Goal: Leave review/rating: Leave review/rating

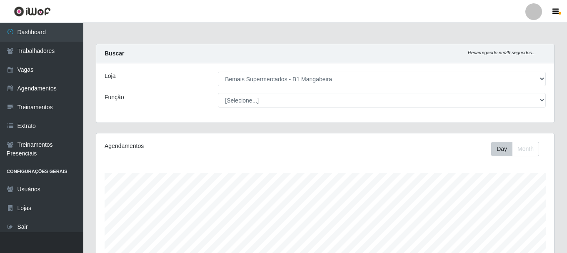
select select "403"
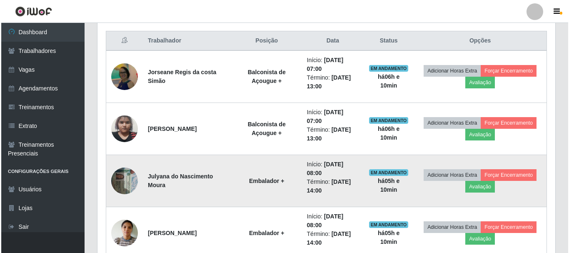
scroll to position [329, 0]
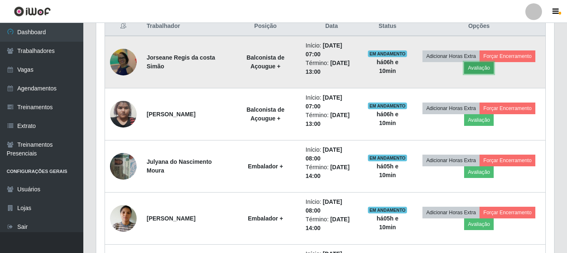
click at [483, 67] on button "Avaliação" at bounding box center [479, 68] width 30 height 12
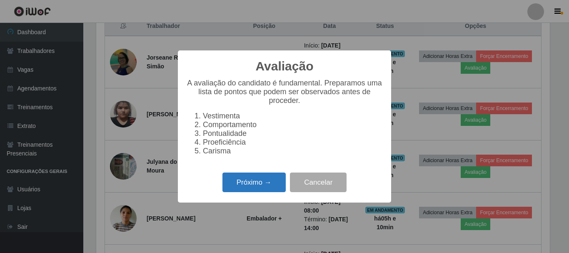
click at [261, 183] on button "Próximo →" at bounding box center [254, 183] width 63 height 20
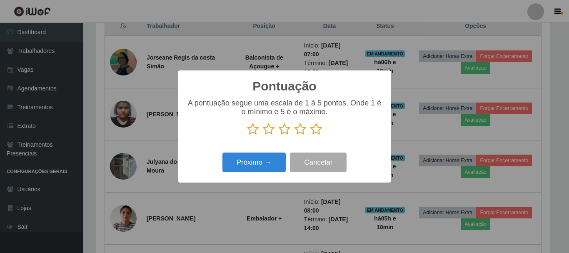
drag, startPoint x: 318, startPoint y: 131, endPoint x: 296, endPoint y: 140, distance: 24.9
click at [318, 130] on icon at bounding box center [317, 129] width 12 height 13
click at [311, 135] on input "radio" at bounding box center [311, 135] width 0 height 0
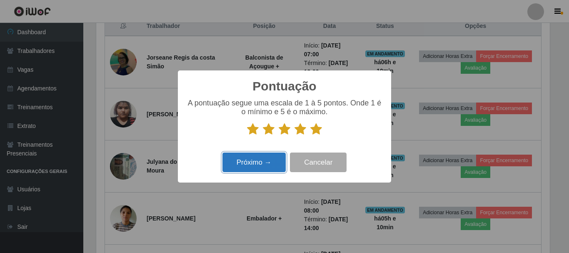
click at [263, 163] on button "Próximo →" at bounding box center [254, 163] width 63 height 20
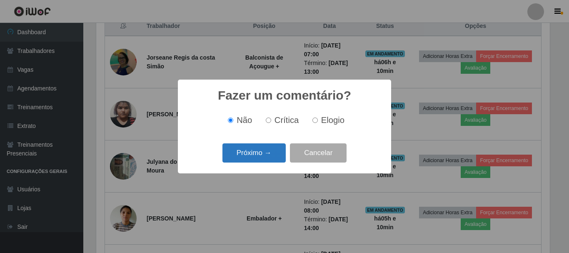
click at [262, 151] on button "Próximo →" at bounding box center [254, 153] width 63 height 20
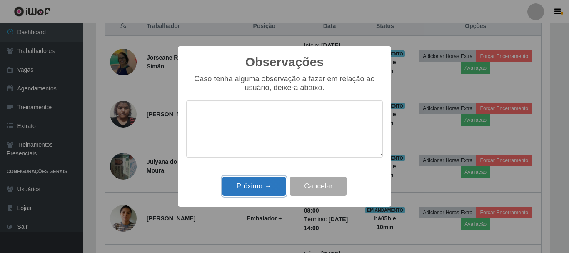
click at [267, 187] on button "Próximo →" at bounding box center [254, 187] width 63 height 20
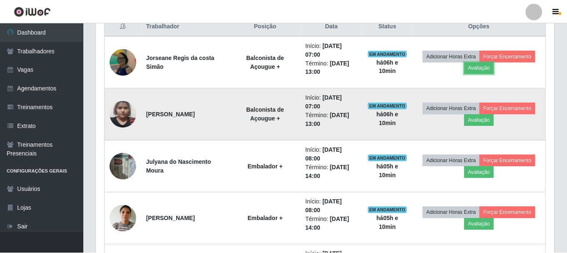
scroll to position [173, 458]
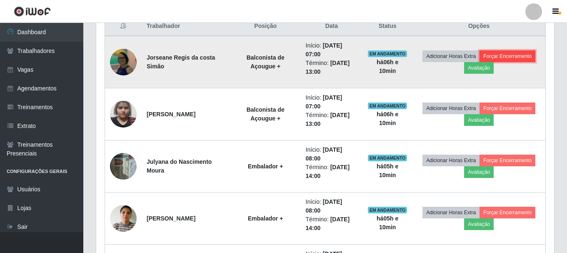
click at [512, 55] on button "Forçar Encerramento" at bounding box center [508, 56] width 56 height 12
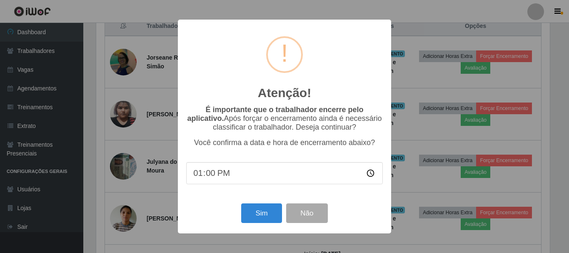
click at [206, 178] on input "13:00" at bounding box center [284, 173] width 197 height 22
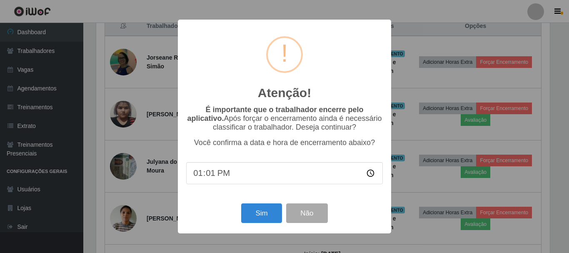
type input "13:10"
click at [255, 210] on button "Sim" at bounding box center [261, 213] width 40 height 20
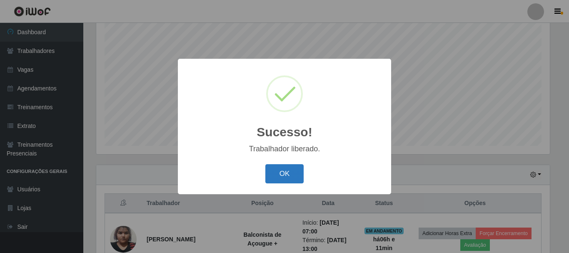
click at [288, 165] on button "OK" at bounding box center [285, 174] width 39 height 20
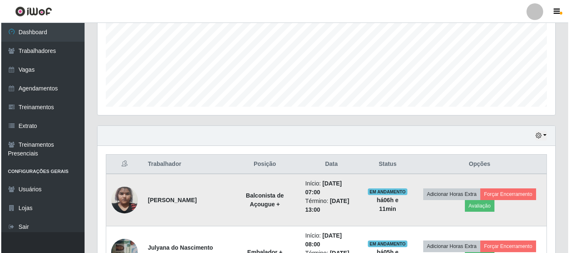
scroll to position [236, 0]
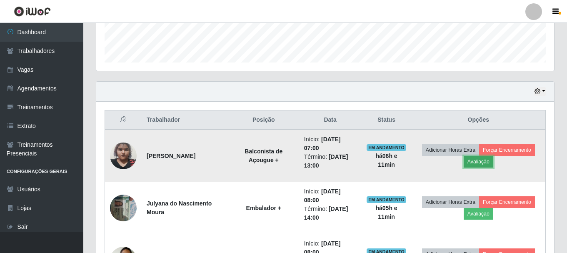
click at [484, 162] on button "Avaliação" at bounding box center [479, 162] width 30 height 12
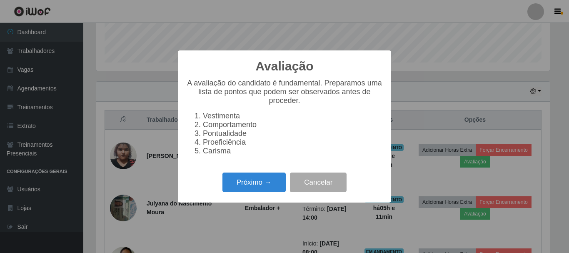
scroll to position [173, 454]
click at [272, 187] on button "Próximo →" at bounding box center [254, 183] width 63 height 20
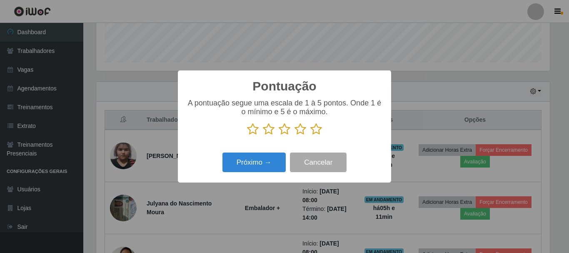
click at [311, 128] on icon at bounding box center [317, 129] width 12 height 13
click at [311, 135] on input "radio" at bounding box center [311, 135] width 0 height 0
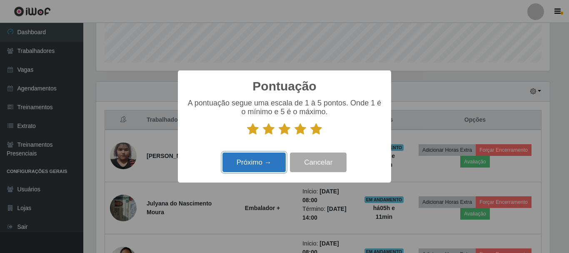
click at [263, 158] on button "Próximo →" at bounding box center [254, 163] width 63 height 20
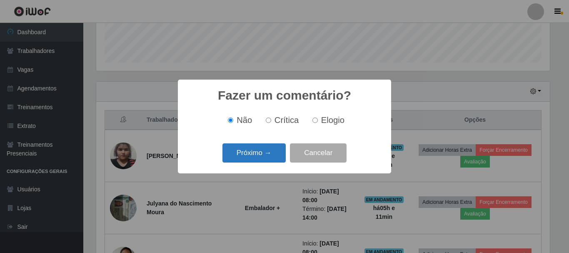
click at [265, 153] on button "Próximo →" at bounding box center [254, 153] width 63 height 20
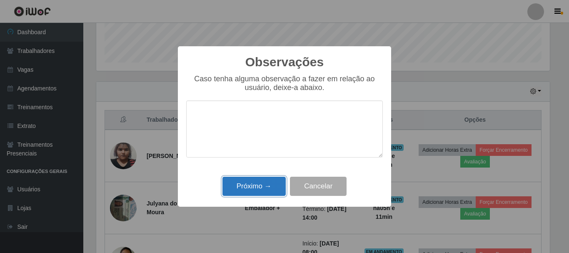
click at [266, 181] on button "Próximo →" at bounding box center [254, 187] width 63 height 20
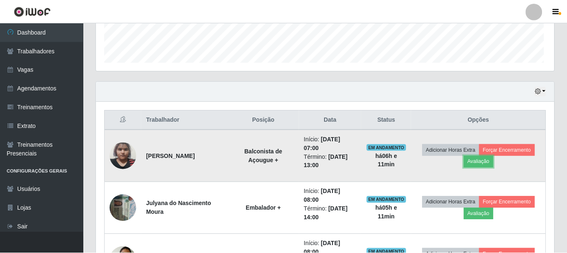
scroll to position [173, 458]
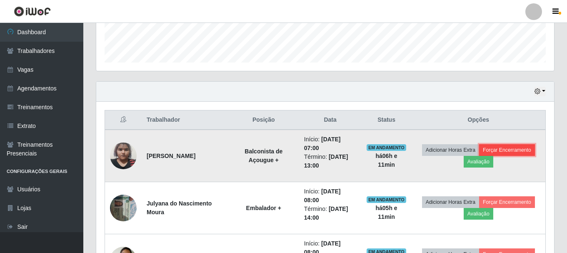
click at [508, 150] on button "Forçar Encerramento" at bounding box center [507, 150] width 56 height 12
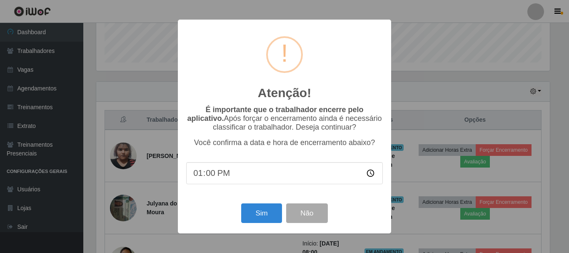
click at [210, 173] on input "13:00" at bounding box center [284, 173] width 197 height 22
type input "13:10"
click at [263, 212] on button "Sim" at bounding box center [261, 213] width 40 height 20
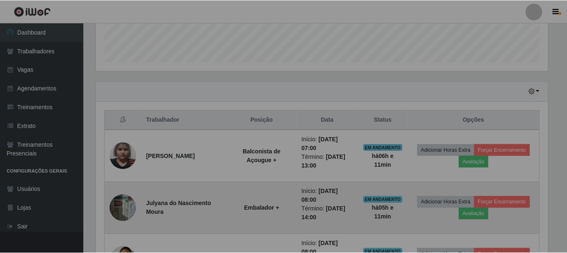
scroll to position [0, 0]
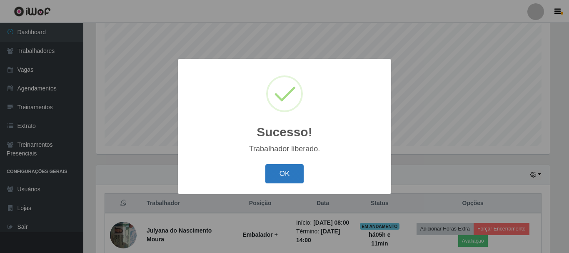
drag, startPoint x: 280, startPoint y: 173, endPoint x: 281, endPoint y: 164, distance: 8.8
click at [280, 173] on button "OK" at bounding box center [285, 174] width 39 height 20
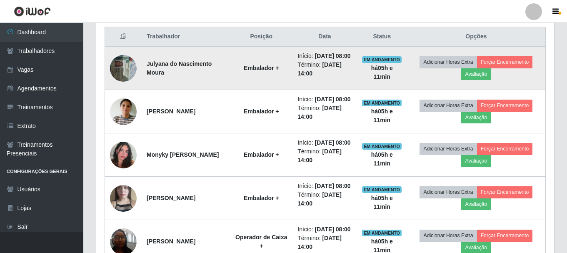
click at [120, 75] on img at bounding box center [123, 67] width 27 height 35
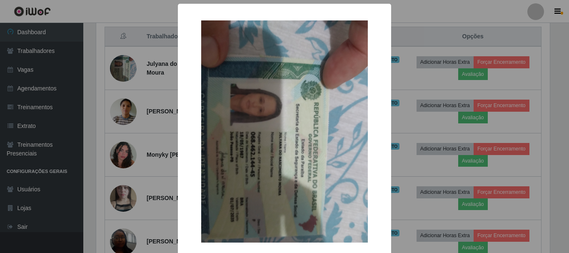
click at [99, 97] on div "× OK Cancel" at bounding box center [284, 126] width 569 height 253
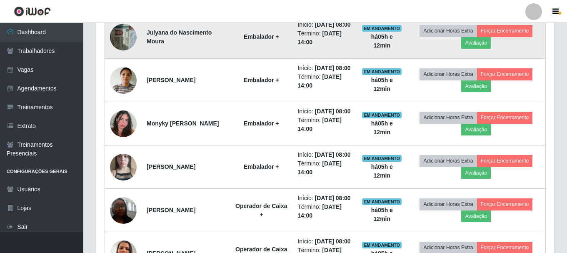
click at [115, 41] on img at bounding box center [123, 36] width 27 height 35
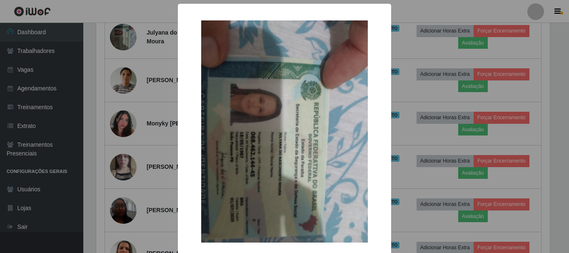
click at [98, 60] on div "× OK Cancel" at bounding box center [284, 126] width 569 height 253
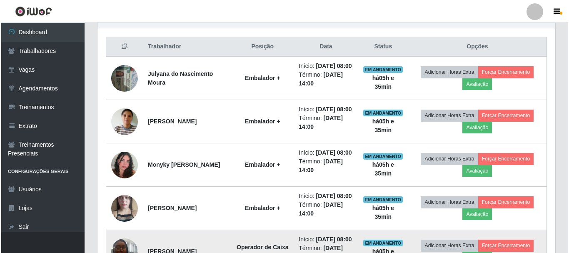
scroll to position [308, 0]
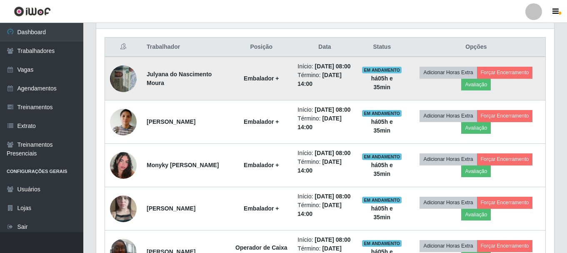
click at [127, 80] on img at bounding box center [123, 78] width 27 height 35
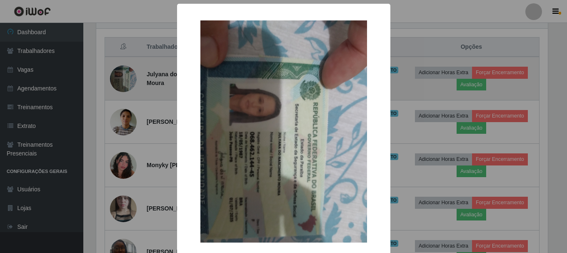
scroll to position [173, 454]
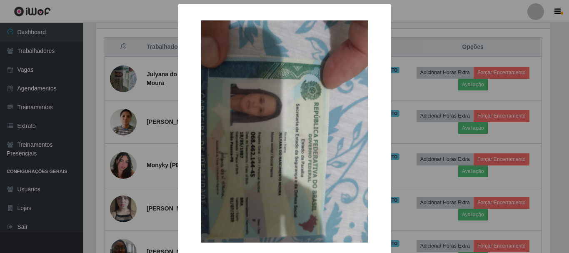
click at [110, 25] on div "× OK Cancel" at bounding box center [284, 126] width 569 height 253
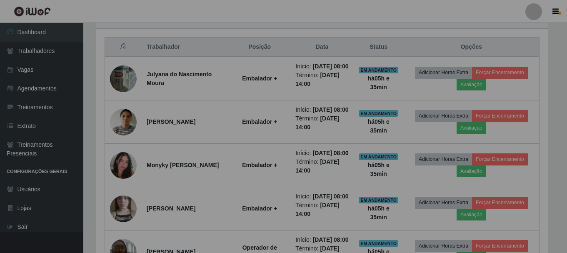
scroll to position [173, 458]
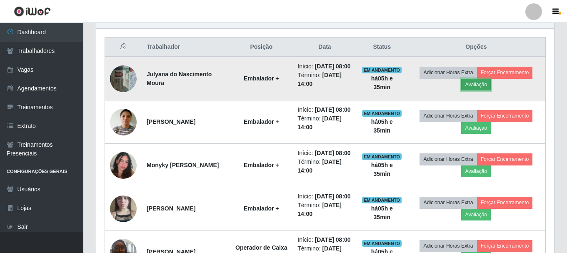
click at [485, 88] on button "Avaliação" at bounding box center [476, 85] width 30 height 12
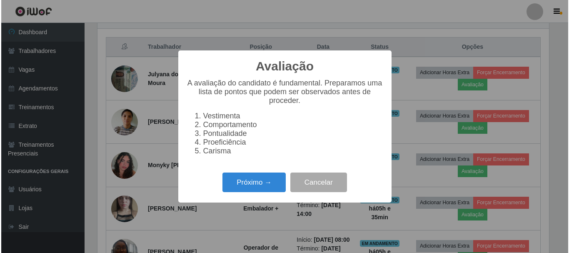
scroll to position [173, 454]
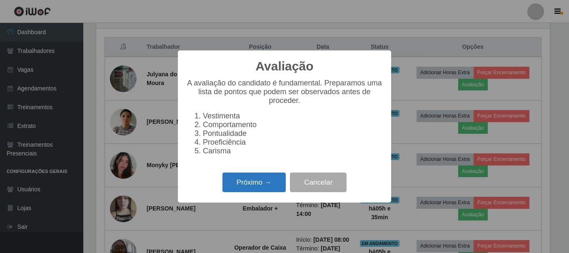
click at [253, 186] on button "Próximo →" at bounding box center [254, 183] width 63 height 20
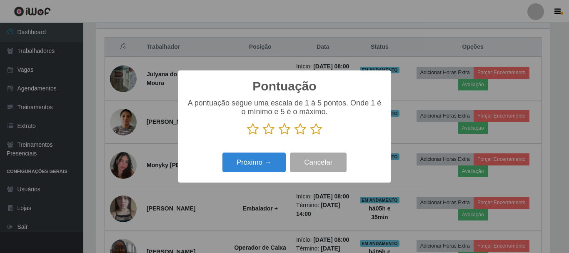
click at [313, 130] on icon at bounding box center [317, 129] width 12 height 13
click at [311, 135] on input "radio" at bounding box center [311, 135] width 0 height 0
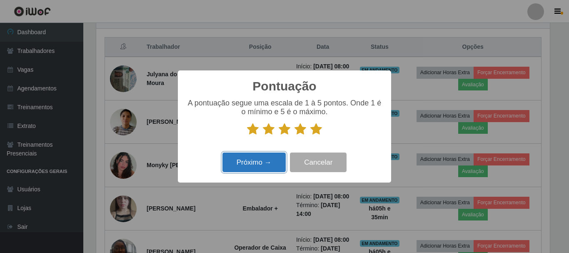
click at [264, 161] on button "Próximo →" at bounding box center [254, 163] width 63 height 20
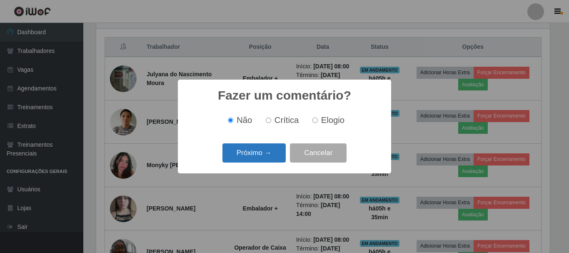
click at [268, 154] on button "Próximo →" at bounding box center [254, 153] width 63 height 20
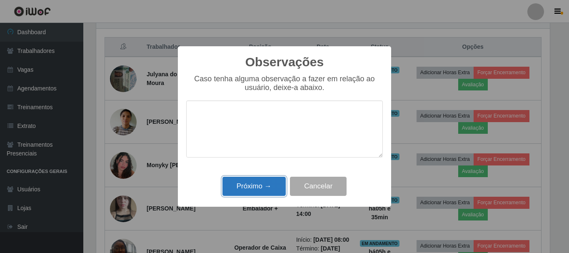
click at [278, 182] on button "Próximo →" at bounding box center [254, 187] width 63 height 20
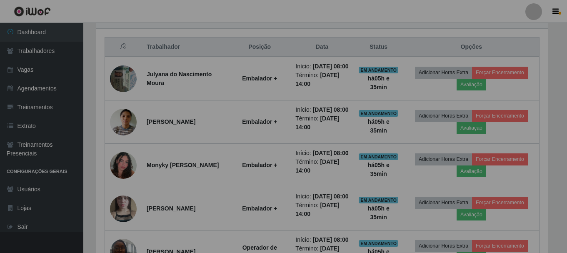
scroll to position [173, 458]
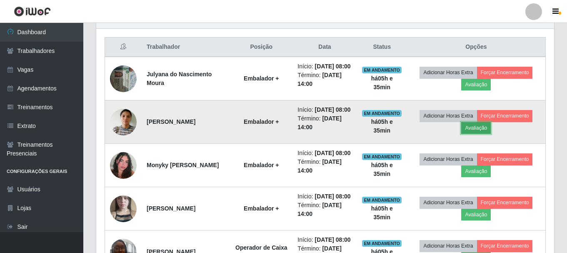
click at [484, 134] on button "Avaliação" at bounding box center [476, 128] width 30 height 12
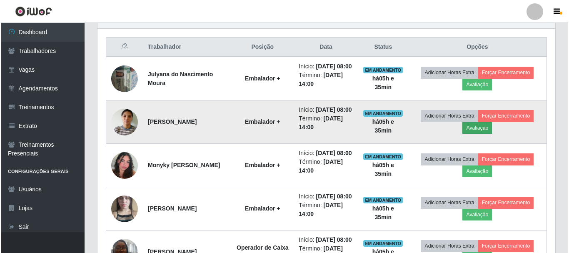
scroll to position [173, 454]
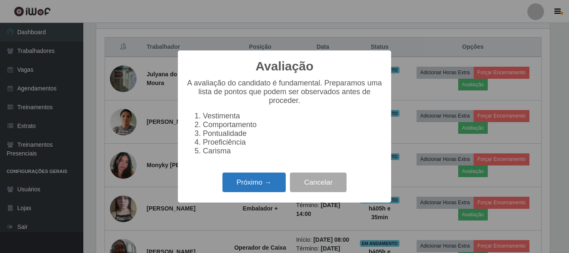
click at [238, 181] on button "Próximo →" at bounding box center [254, 183] width 63 height 20
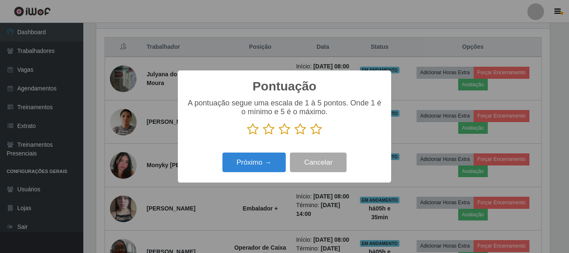
scroll to position [416694, 416413]
click at [317, 127] on icon at bounding box center [317, 129] width 12 height 13
click at [311, 135] on input "radio" at bounding box center [311, 135] width 0 height 0
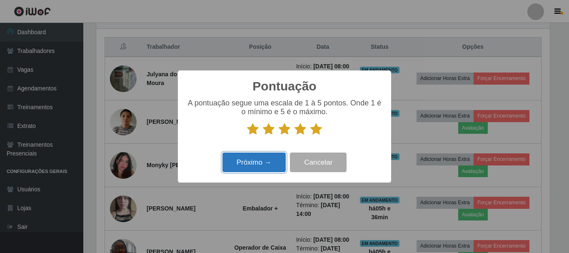
click at [239, 160] on button "Próximo →" at bounding box center [254, 163] width 63 height 20
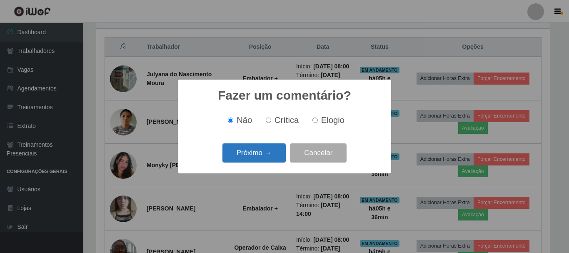
click at [261, 154] on button "Próximo →" at bounding box center [254, 153] width 63 height 20
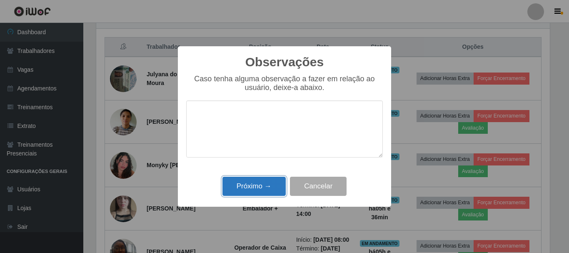
click at [252, 191] on button "Próximo →" at bounding box center [254, 187] width 63 height 20
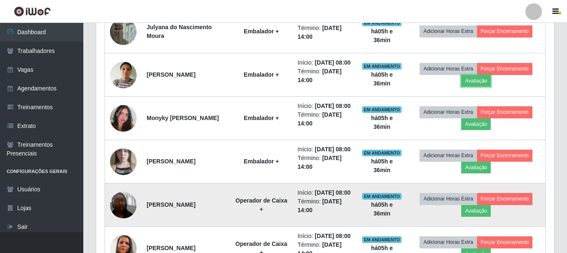
scroll to position [350, 0]
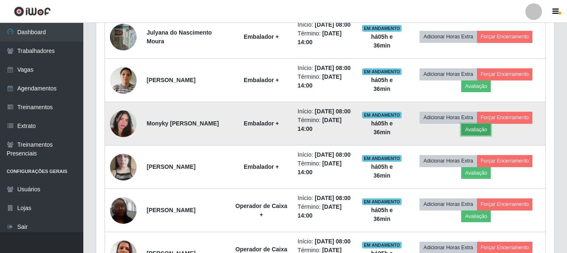
click at [481, 135] on button "Avaliação" at bounding box center [476, 130] width 30 height 12
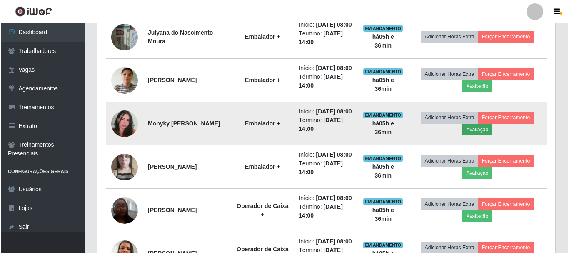
scroll to position [173, 454]
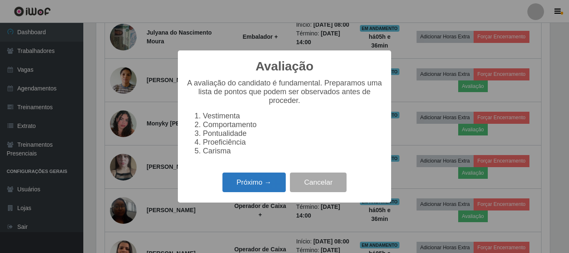
click at [264, 186] on button "Próximo →" at bounding box center [254, 183] width 63 height 20
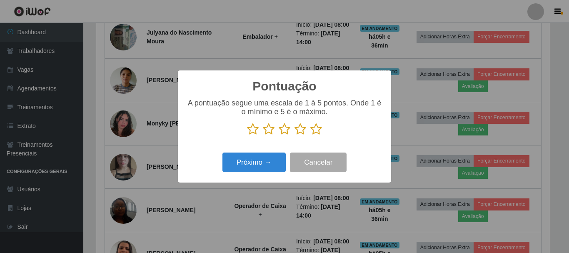
scroll to position [416694, 416413]
click at [316, 130] on icon at bounding box center [317, 129] width 12 height 13
click at [311, 135] on input "radio" at bounding box center [311, 135] width 0 height 0
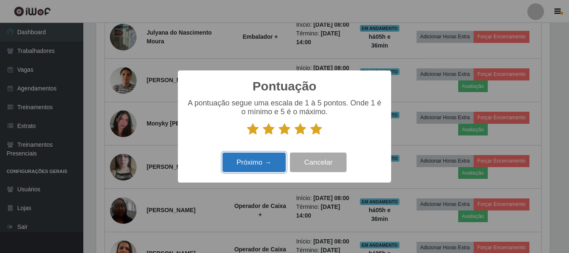
click at [268, 164] on button "Próximo →" at bounding box center [254, 163] width 63 height 20
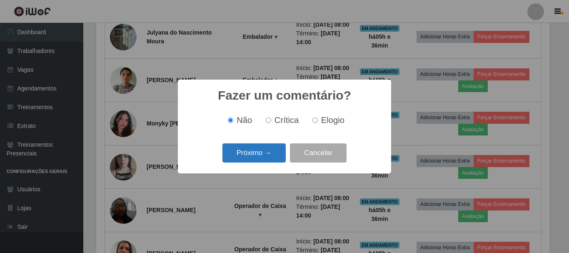
click at [272, 151] on button "Próximo →" at bounding box center [254, 153] width 63 height 20
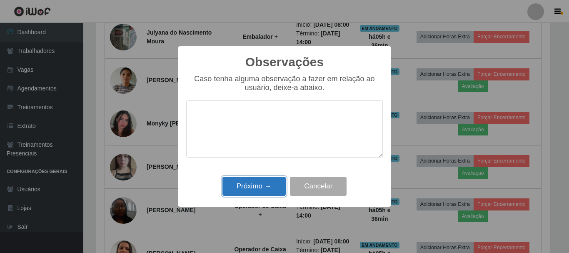
click at [274, 187] on button "Próximo →" at bounding box center [254, 187] width 63 height 20
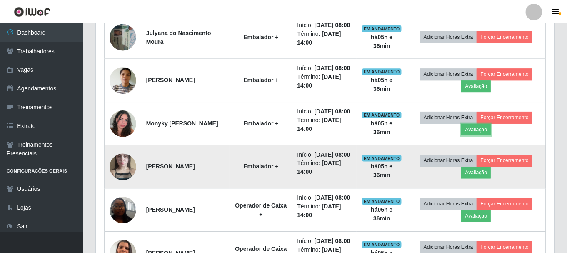
scroll to position [173, 458]
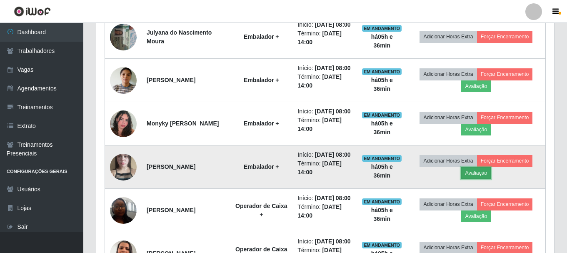
click at [477, 179] on button "Avaliação" at bounding box center [476, 173] width 30 height 12
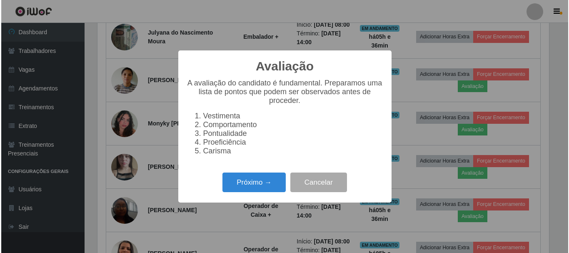
scroll to position [173, 454]
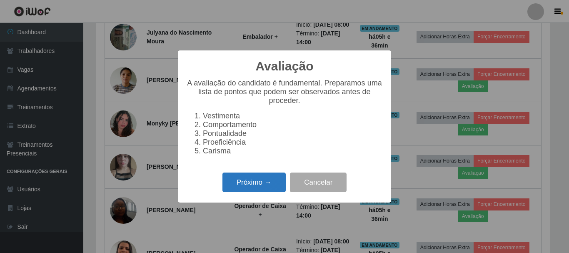
click at [260, 183] on button "Próximo →" at bounding box center [254, 183] width 63 height 20
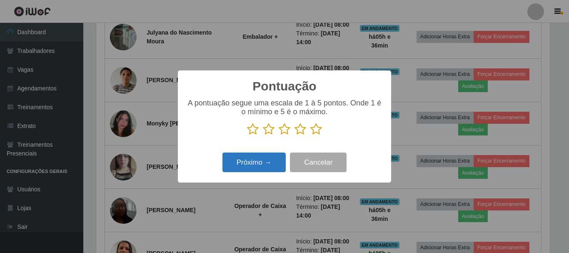
scroll to position [416694, 416413]
drag, startPoint x: 317, startPoint y: 130, endPoint x: 303, endPoint y: 139, distance: 16.9
click at [315, 131] on icon at bounding box center [317, 129] width 12 height 13
click at [311, 135] on input "radio" at bounding box center [311, 135] width 0 height 0
click at [266, 160] on button "Próximo →" at bounding box center [254, 163] width 63 height 20
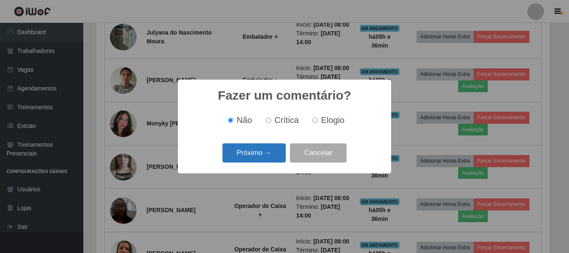
click at [271, 155] on button "Próximo →" at bounding box center [254, 153] width 63 height 20
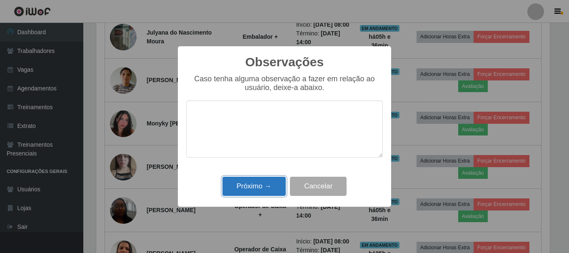
click at [270, 182] on button "Próximo →" at bounding box center [254, 187] width 63 height 20
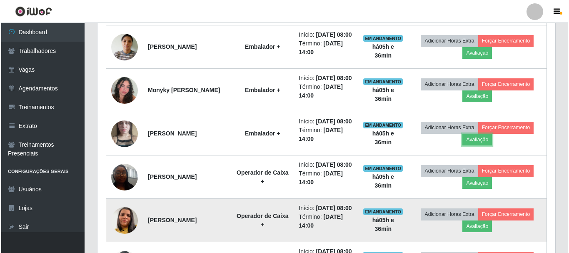
scroll to position [434, 0]
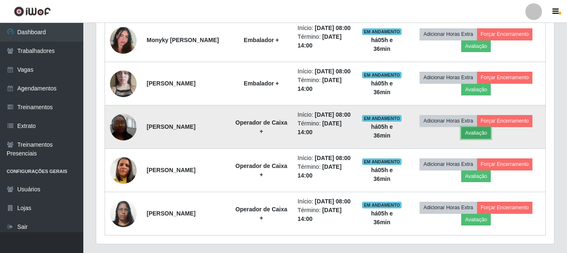
click at [487, 139] on button "Avaliação" at bounding box center [476, 133] width 30 height 12
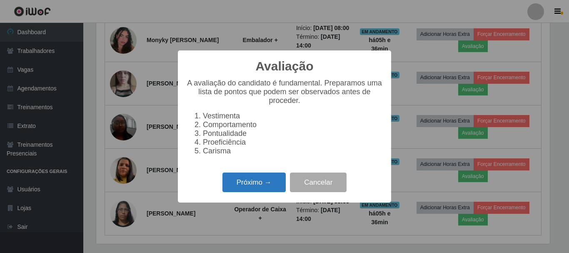
click at [263, 182] on button "Próximo →" at bounding box center [254, 183] width 63 height 20
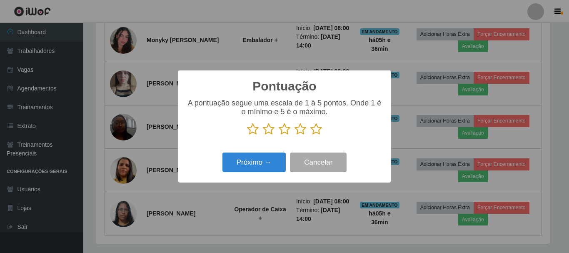
click at [312, 130] on icon at bounding box center [317, 129] width 12 height 13
click at [311, 135] on input "radio" at bounding box center [311, 135] width 0 height 0
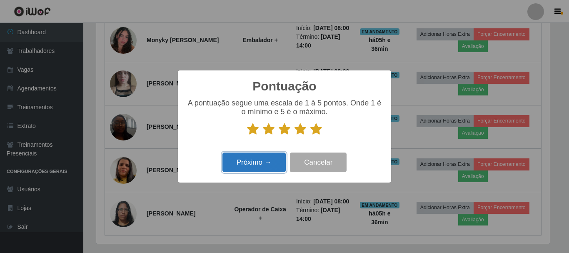
click at [260, 157] on button "Próximo →" at bounding box center [254, 163] width 63 height 20
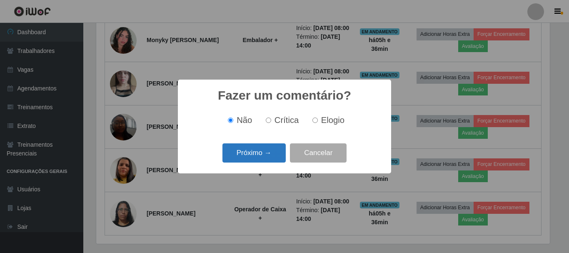
drag, startPoint x: 261, startPoint y: 157, endPoint x: 261, endPoint y: 163, distance: 5.8
click at [261, 163] on button "Próximo →" at bounding box center [254, 153] width 63 height 20
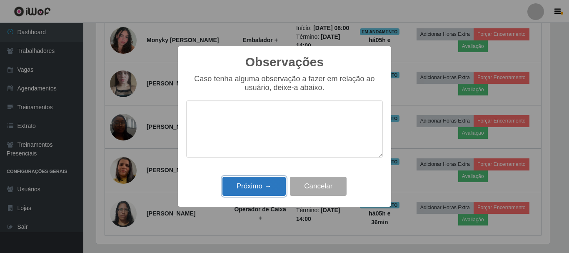
click at [258, 185] on button "Próximo →" at bounding box center [254, 187] width 63 height 20
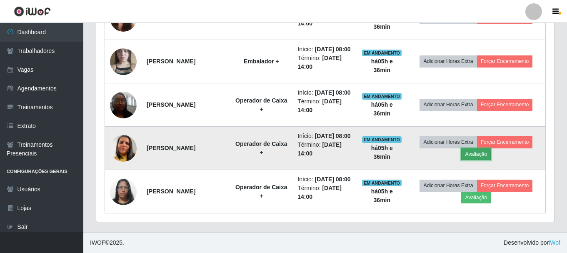
click at [479, 148] on button "Avaliação" at bounding box center [476, 154] width 30 height 12
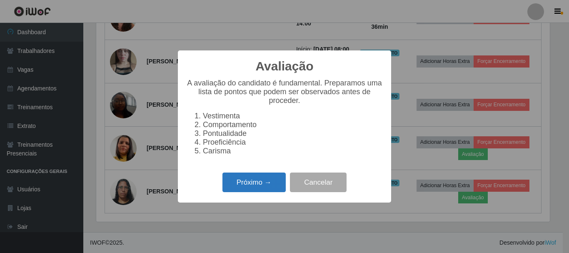
click at [258, 185] on button "Próximo →" at bounding box center [254, 183] width 63 height 20
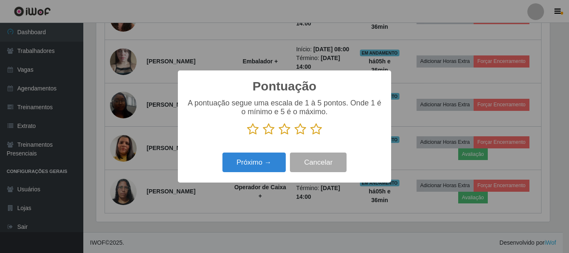
click at [311, 131] on icon at bounding box center [317, 129] width 12 height 13
click at [311, 135] on input "radio" at bounding box center [311, 135] width 0 height 0
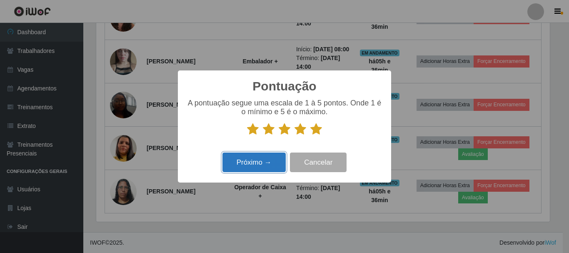
click at [268, 160] on button "Próximo →" at bounding box center [254, 163] width 63 height 20
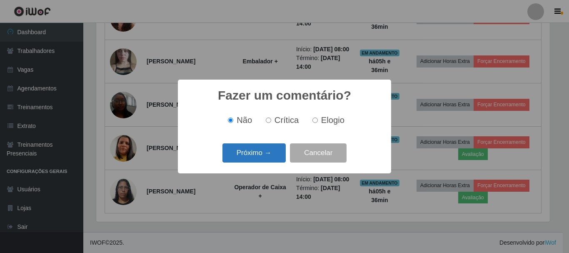
click at [269, 153] on button "Próximo →" at bounding box center [254, 153] width 63 height 20
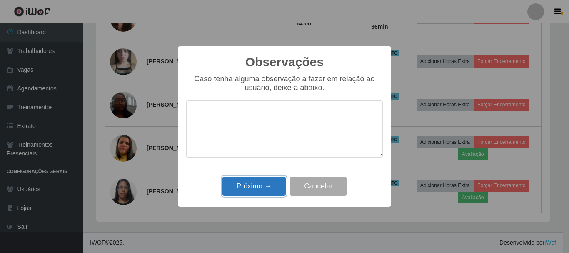
click at [262, 181] on button "Próximo →" at bounding box center [254, 187] width 63 height 20
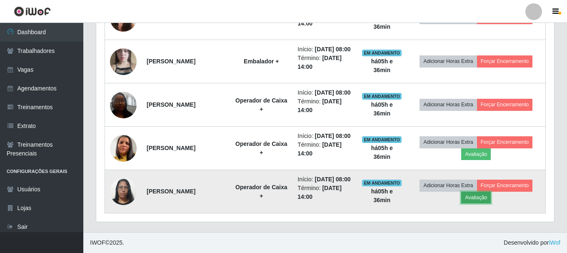
click at [477, 195] on button "Avaliação" at bounding box center [476, 198] width 30 height 12
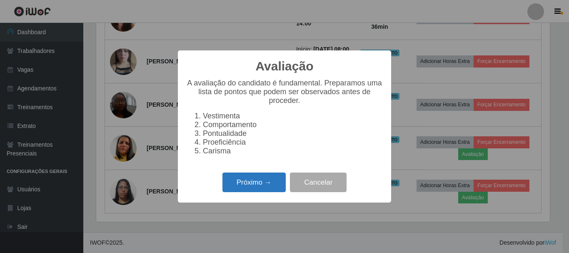
click at [272, 191] on button "Próximo →" at bounding box center [254, 183] width 63 height 20
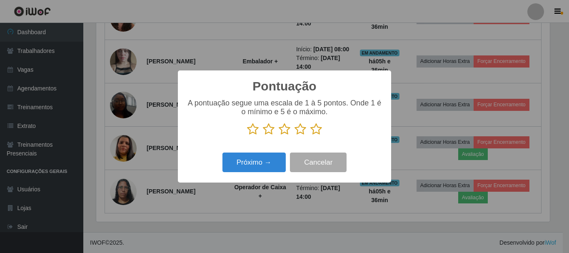
click at [316, 132] on icon at bounding box center [317, 129] width 12 height 13
click at [311, 135] on input "radio" at bounding box center [311, 135] width 0 height 0
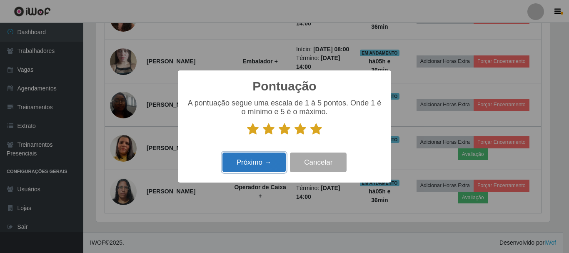
click at [249, 167] on button "Próximo →" at bounding box center [254, 163] width 63 height 20
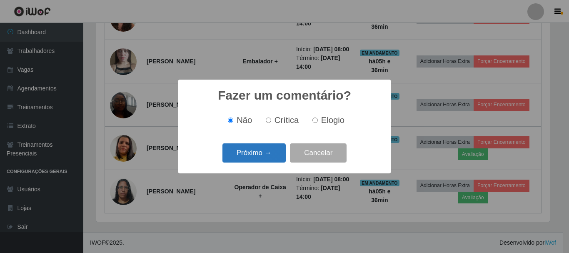
click at [259, 152] on button "Próximo →" at bounding box center [254, 153] width 63 height 20
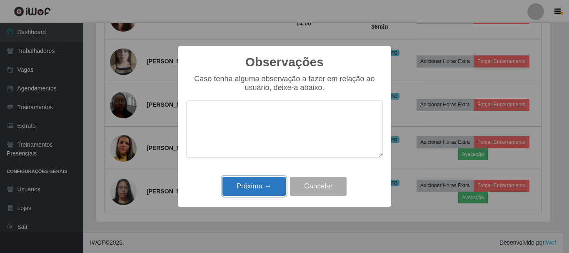
click at [250, 188] on button "Próximo →" at bounding box center [254, 187] width 63 height 20
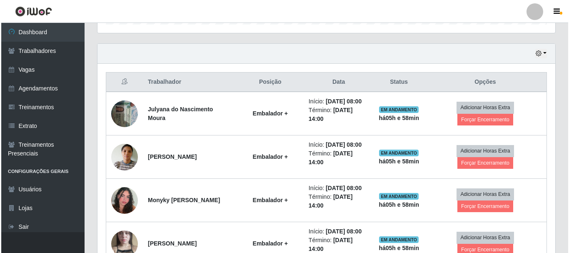
scroll to position [247, 0]
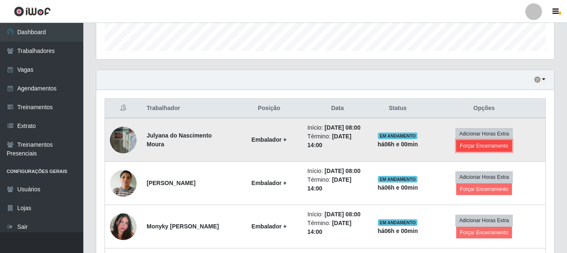
click at [478, 148] on button "Forçar Encerramento" at bounding box center [484, 146] width 56 height 12
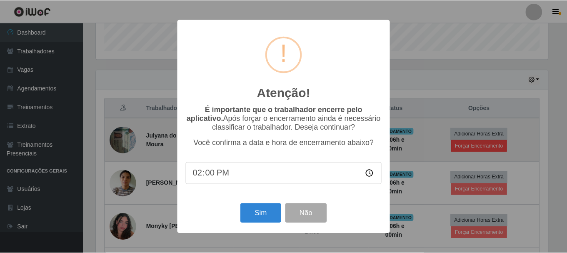
scroll to position [173, 454]
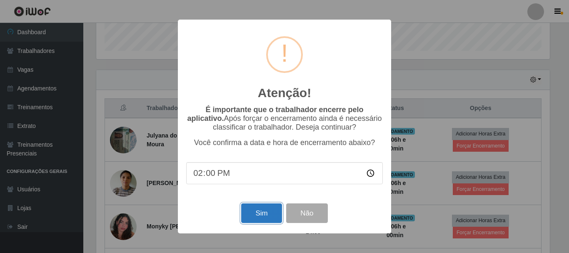
click at [266, 222] on button "Sim" at bounding box center [261, 213] width 40 height 20
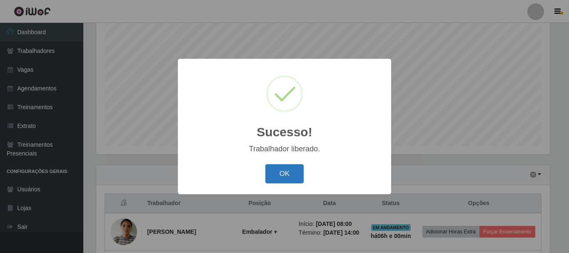
click at [285, 173] on button "OK" at bounding box center [285, 174] width 39 height 20
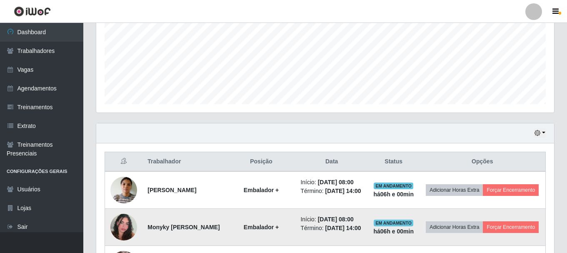
scroll to position [236, 0]
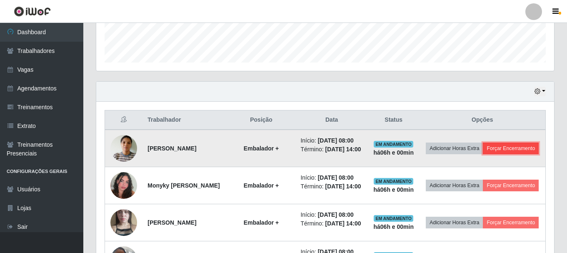
click at [497, 154] on button "Forçar Encerramento" at bounding box center [511, 149] width 56 height 12
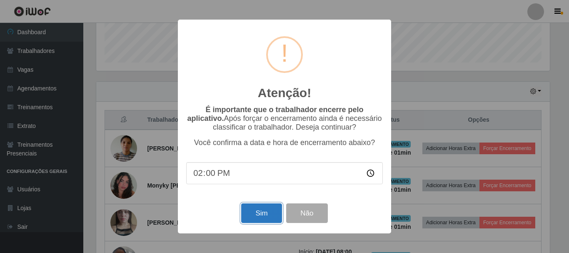
click at [270, 223] on button "Sim" at bounding box center [261, 213] width 40 height 20
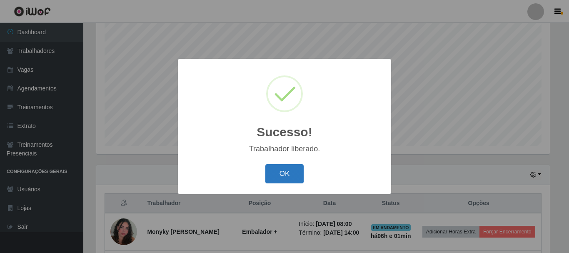
click at [299, 171] on button "OK" at bounding box center [285, 174] width 39 height 20
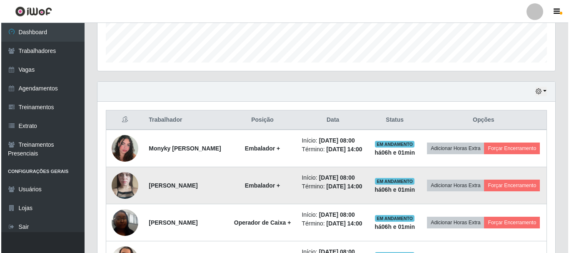
scroll to position [277, 0]
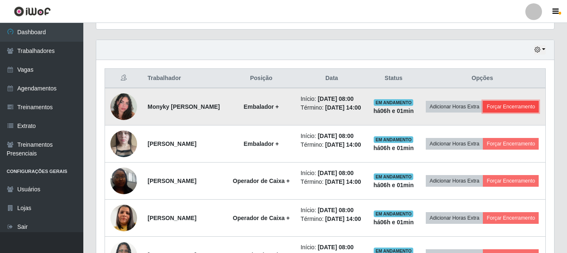
click at [483, 113] on button "Forçar Encerramento" at bounding box center [511, 107] width 56 height 12
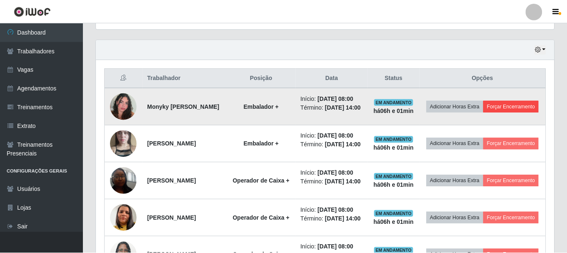
scroll to position [173, 454]
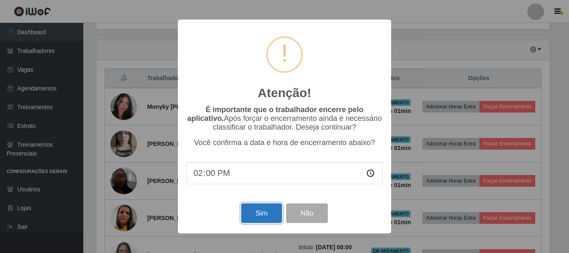
click at [265, 215] on button "Sim" at bounding box center [261, 213] width 40 height 20
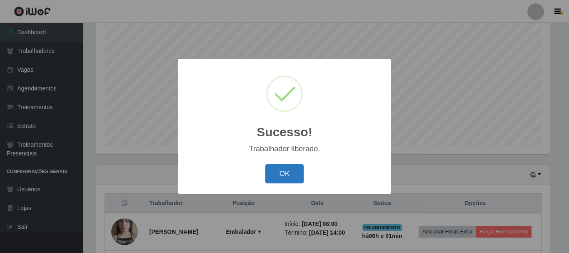
click at [290, 180] on button "OK" at bounding box center [285, 174] width 39 height 20
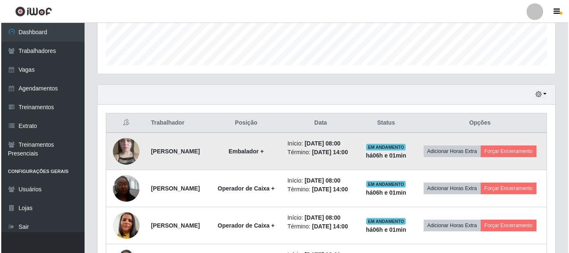
scroll to position [236, 0]
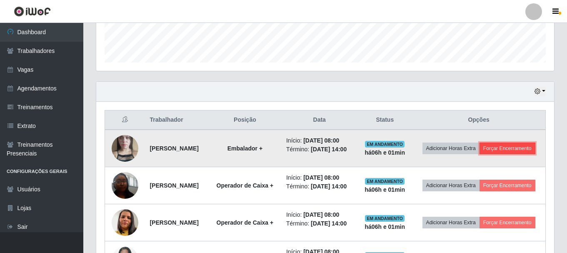
click at [488, 154] on button "Forçar Encerramento" at bounding box center [508, 149] width 56 height 12
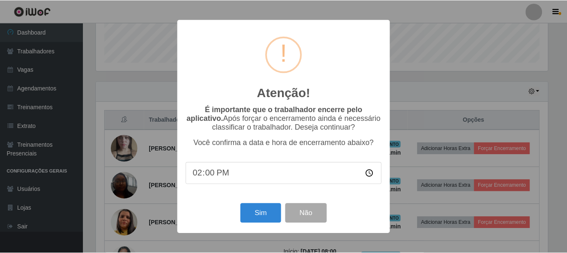
scroll to position [173, 454]
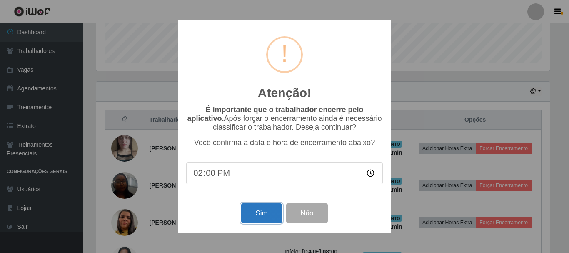
click at [266, 215] on button "Sim" at bounding box center [261, 213] width 40 height 20
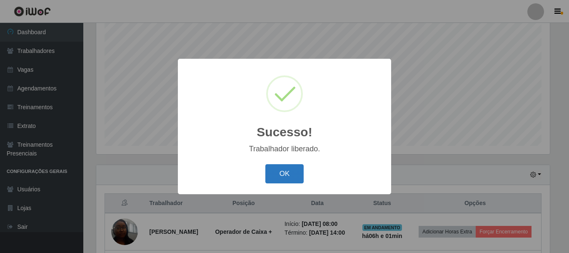
click at [291, 177] on button "OK" at bounding box center [285, 174] width 39 height 20
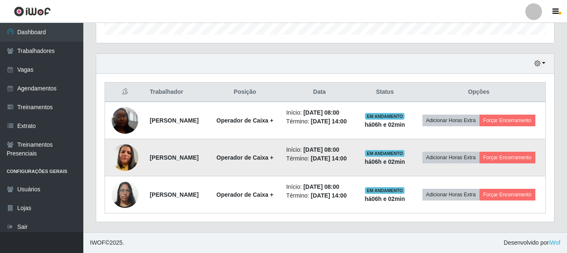
scroll to position [282, 0]
click at [480, 156] on button "Forçar Encerramento" at bounding box center [508, 158] width 56 height 12
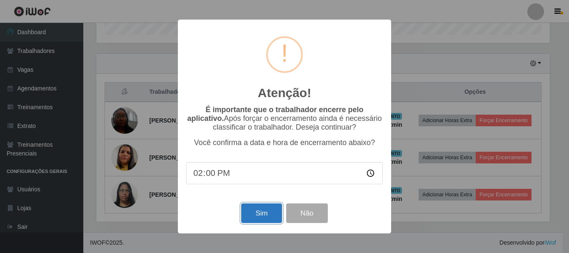
click at [268, 216] on button "Sim" at bounding box center [261, 213] width 40 height 20
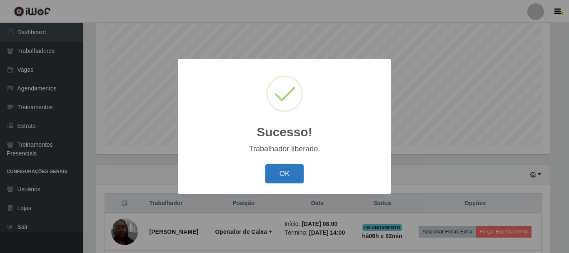
click at [281, 173] on button "OK" at bounding box center [285, 174] width 39 height 20
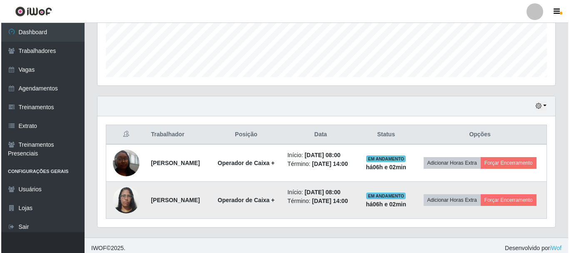
scroll to position [236, 0]
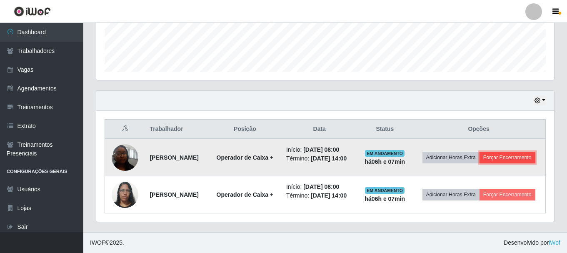
click at [502, 157] on button "Forçar Encerramento" at bounding box center [508, 158] width 56 height 12
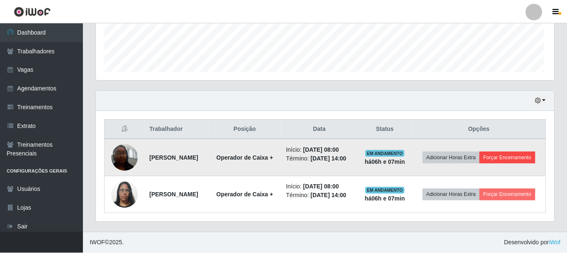
scroll to position [173, 454]
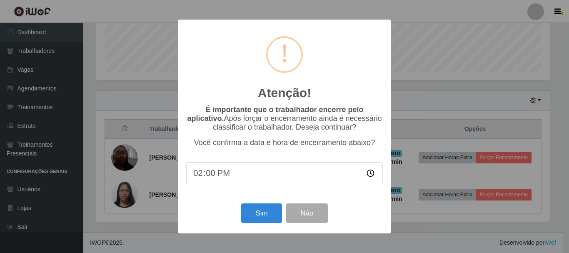
click at [206, 176] on input "14:00" at bounding box center [284, 173] width 197 height 22
type input "14:07"
click at [270, 222] on button "Sim" at bounding box center [261, 213] width 40 height 20
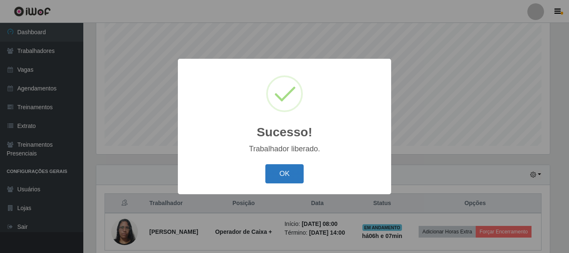
click at [284, 165] on button "OK" at bounding box center [285, 174] width 39 height 20
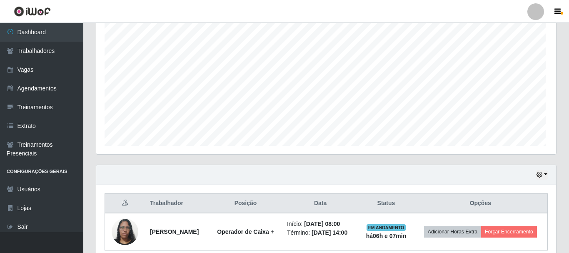
scroll to position [173, 458]
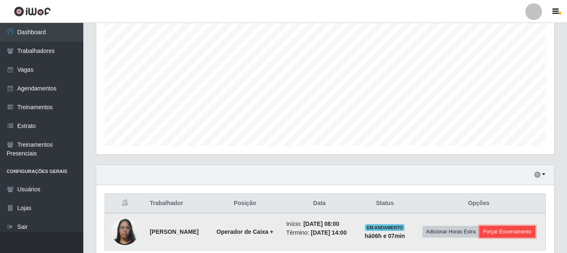
click at [522, 228] on button "Forçar Encerramento" at bounding box center [508, 232] width 56 height 12
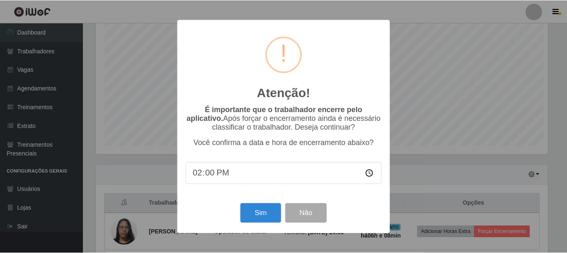
scroll to position [173, 454]
click at [208, 178] on input "14:00" at bounding box center [284, 173] width 197 height 22
type input "14:07"
click at [263, 215] on button "Sim" at bounding box center [261, 213] width 40 height 20
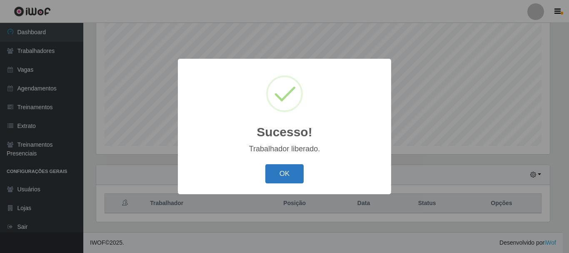
click at [289, 178] on button "OK" at bounding box center [285, 174] width 39 height 20
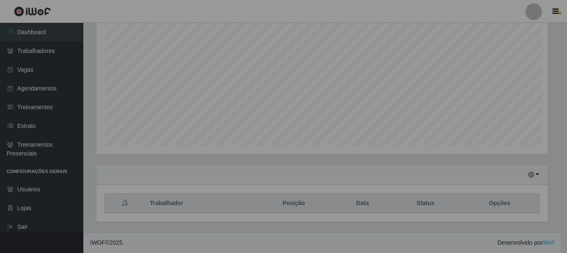
scroll to position [173, 458]
